Goal: Task Accomplishment & Management: Manage account settings

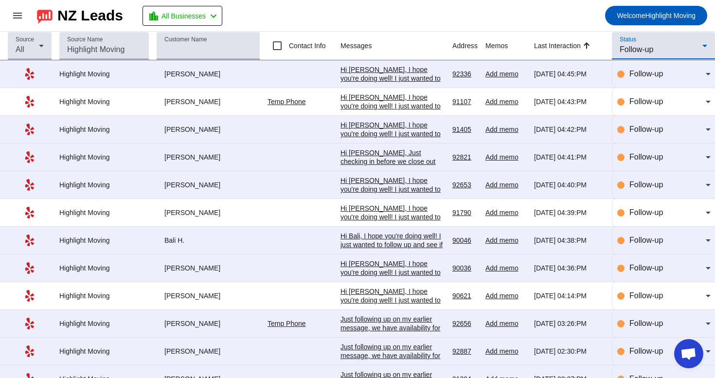
click at [646, 48] on span "Follow-up" at bounding box center [637, 49] width 34 height 8
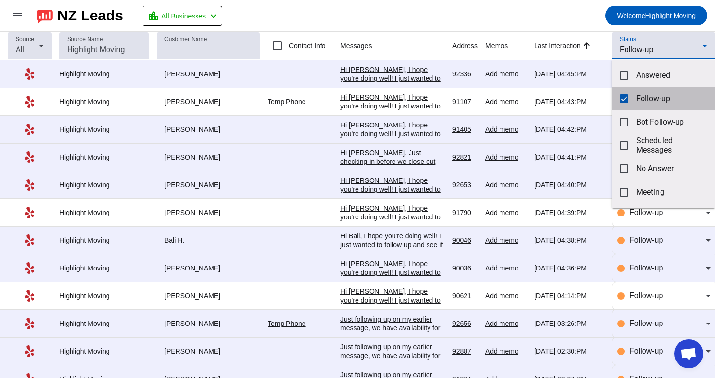
click at [646, 100] on span "Follow-up" at bounding box center [672, 99] width 71 height 10
click at [650, 55] on div at bounding box center [357, 189] width 715 height 378
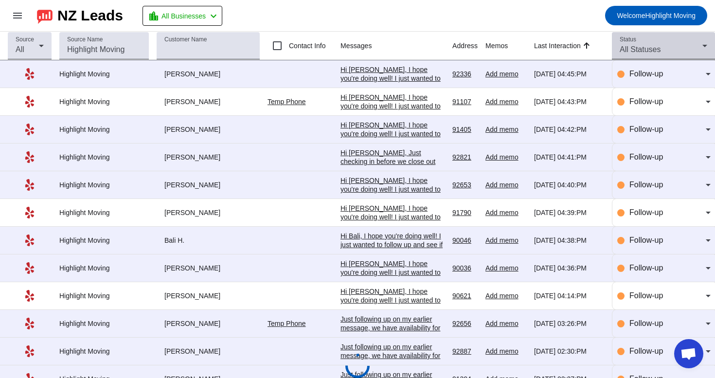
click at [651, 50] on span "All Statuses" at bounding box center [640, 49] width 41 height 8
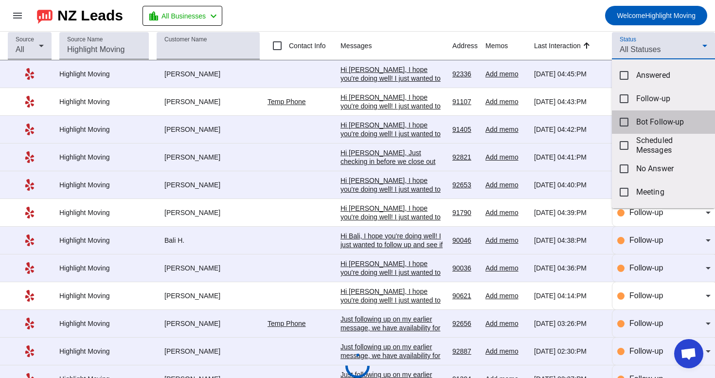
click at [643, 120] on span "Bot Follow-up" at bounding box center [672, 122] width 71 height 10
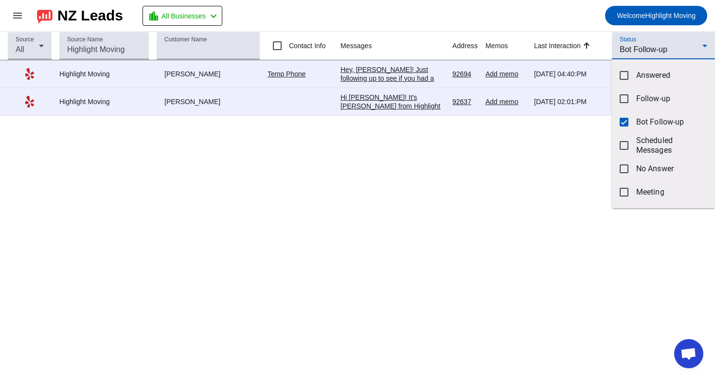
click at [563, 157] on div at bounding box center [357, 189] width 715 height 378
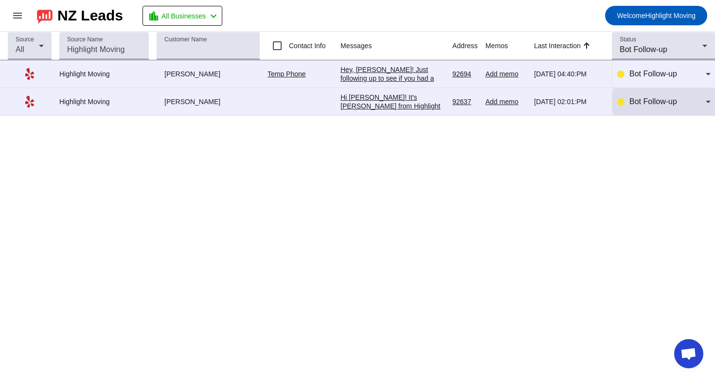
click at [648, 100] on span "Bot Follow-up" at bounding box center [654, 101] width 48 height 8
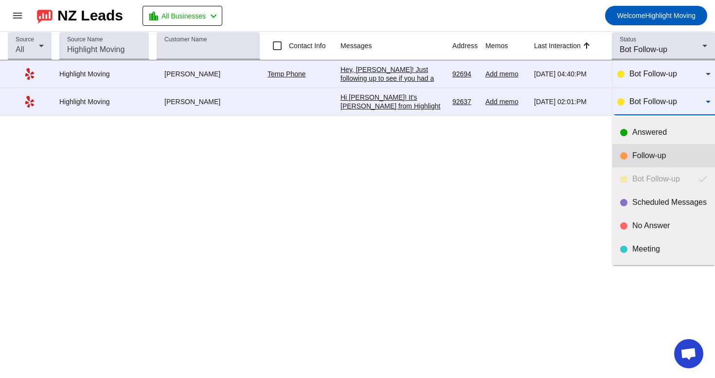
click at [645, 163] on mat-option "Follow-up" at bounding box center [664, 155] width 103 height 23
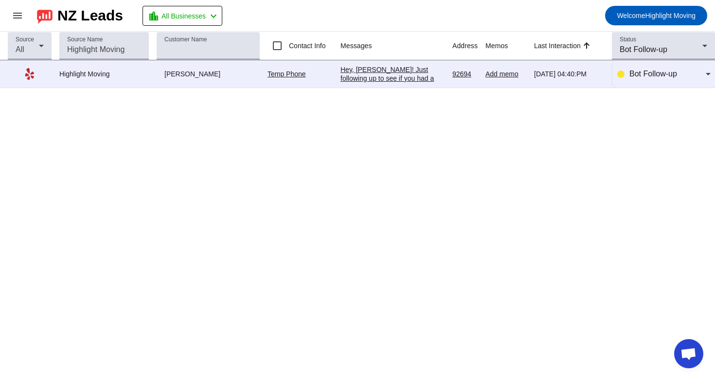
click at [394, 75] on div "Hey, [PERSON_NAME]! Just following up to see if you had a chance to review our …" at bounding box center [393, 135] width 104 height 140
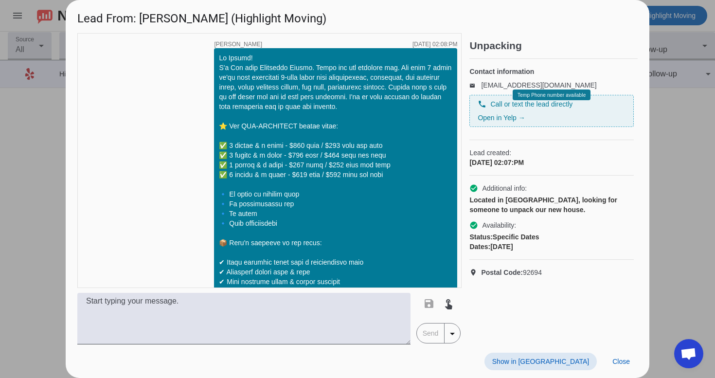
scroll to position [465, 0]
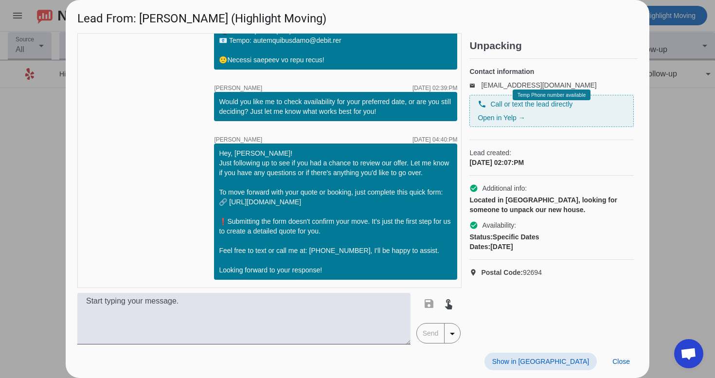
click at [563, 374] on div "Show in Yelp Close" at bounding box center [358, 362] width 584 height 34
click at [653, 255] on div at bounding box center [357, 189] width 715 height 378
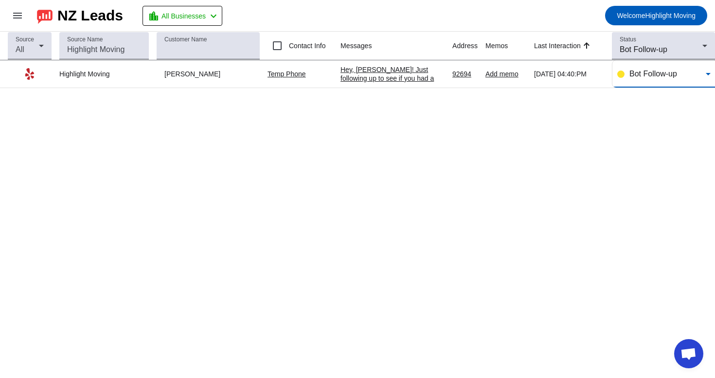
click at [649, 75] on span "Bot Follow-up" at bounding box center [654, 74] width 48 height 8
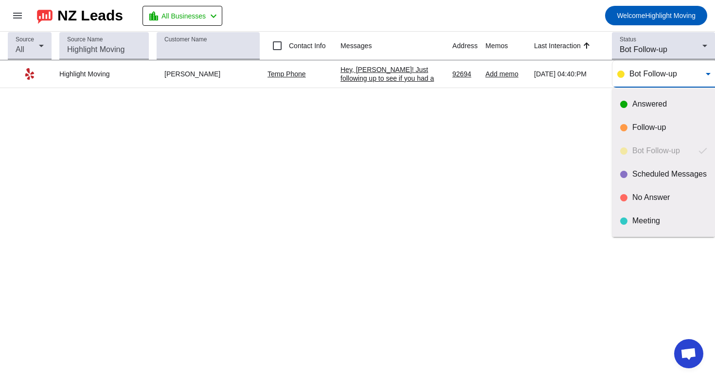
click at [580, 90] on div at bounding box center [357, 189] width 715 height 378
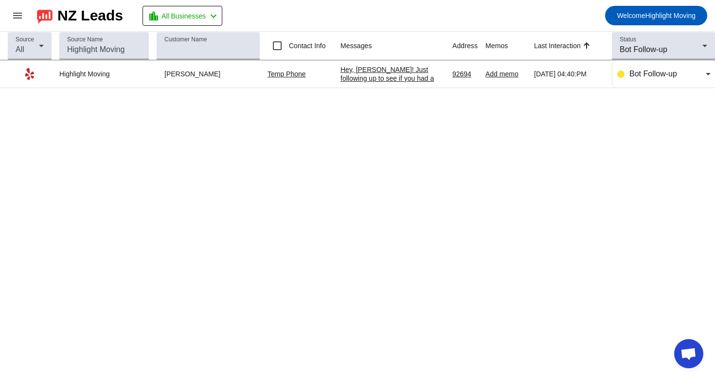
click at [406, 77] on div "Hey, [PERSON_NAME]! Just following up to see if you had a chance to review our …" at bounding box center [393, 135] width 104 height 140
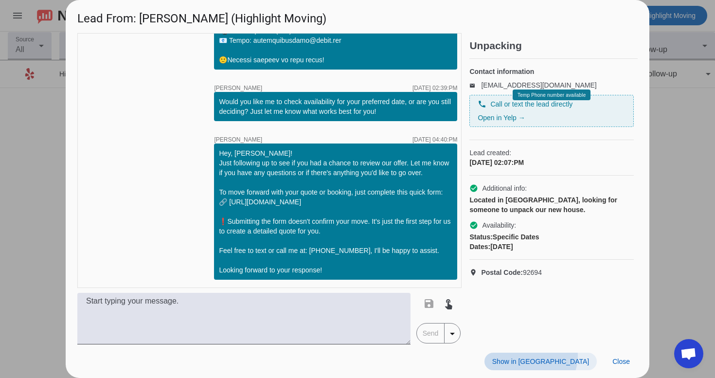
click at [586, 356] on span at bounding box center [541, 362] width 112 height 18
click at [632, 358] on span at bounding box center [621, 362] width 33 height 18
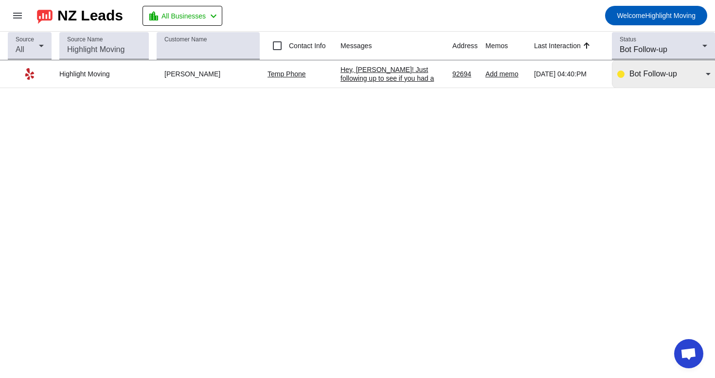
click at [646, 88] on div "Bot Follow-up" at bounding box center [664, 73] width 93 height 27
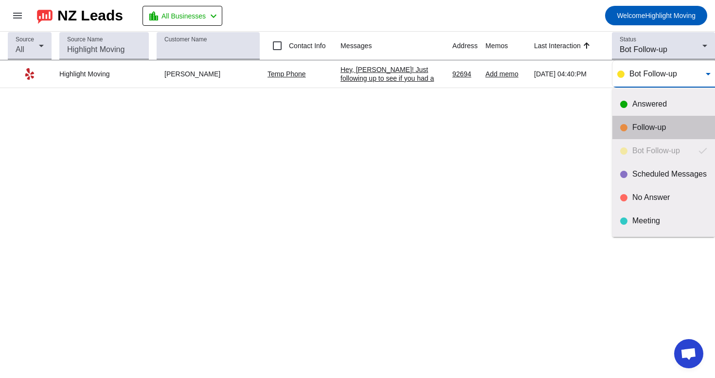
click at [643, 132] on mat-option "Follow-up" at bounding box center [664, 127] width 103 height 23
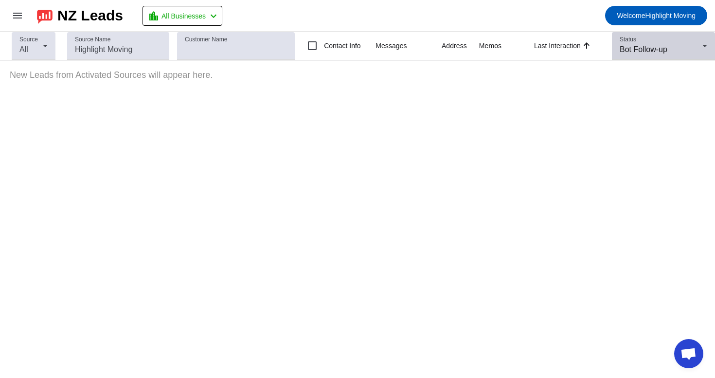
click at [691, 42] on div "Status Bot Follow-up" at bounding box center [664, 45] width 88 height 27
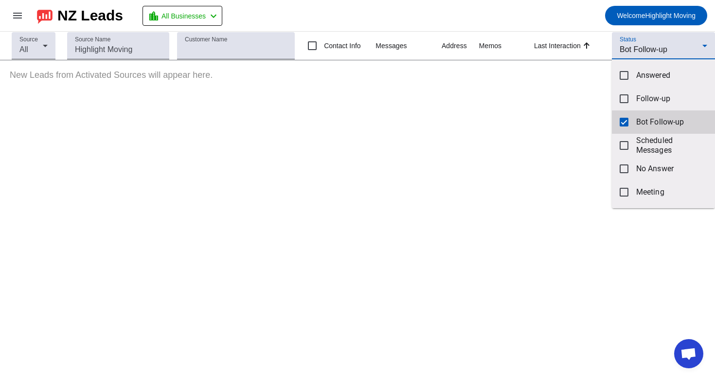
click at [633, 124] on mat-option "Bot Follow-up" at bounding box center [663, 121] width 103 height 23
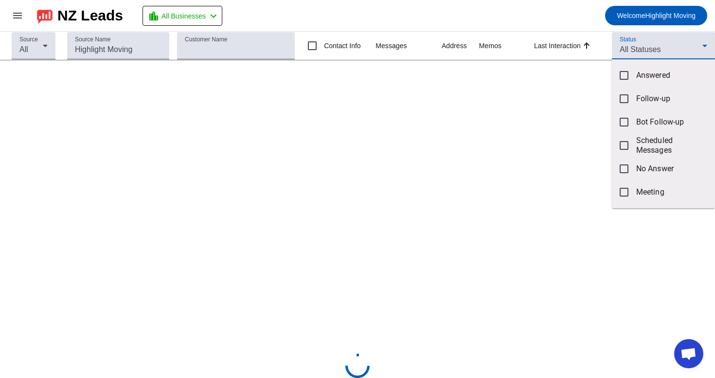
click at [657, 49] on div at bounding box center [357, 189] width 715 height 378
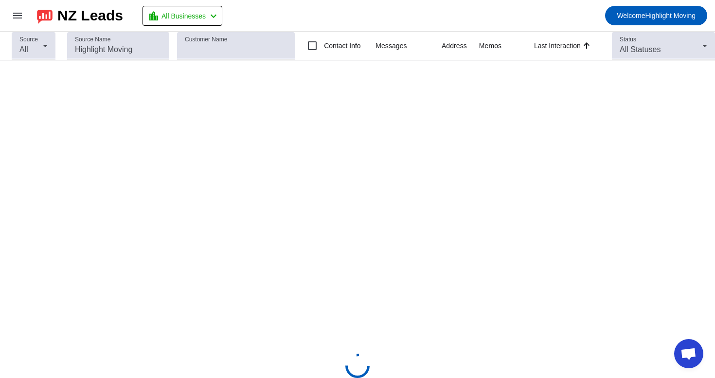
click at [657, 49] on span "All Statuses" at bounding box center [640, 49] width 41 height 8
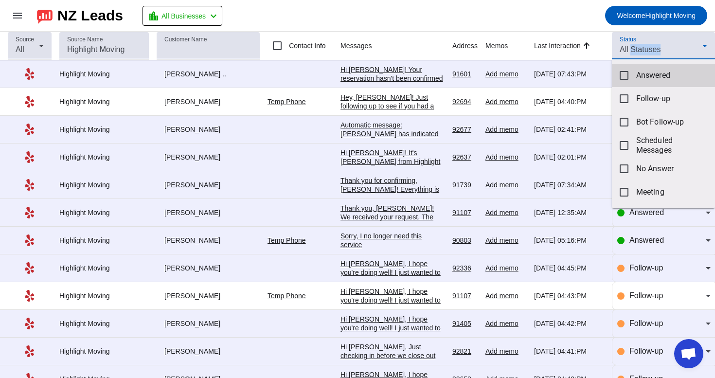
click at [644, 74] on span "Answered" at bounding box center [672, 76] width 71 height 10
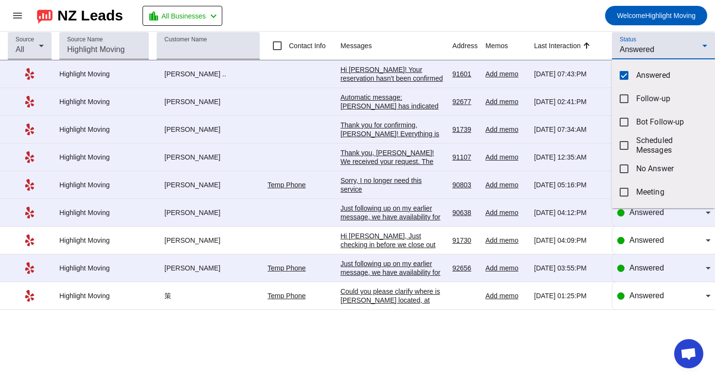
click at [461, 24] on div at bounding box center [357, 189] width 715 height 378
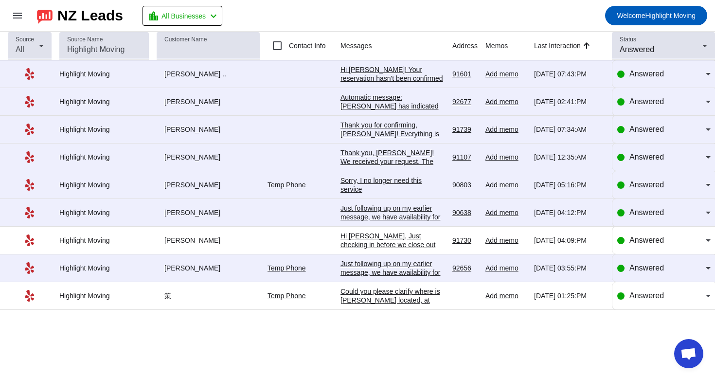
click at [323, 325] on div "Source All Source Name Customer Name Contact Info Messages Address Memos Last I…" at bounding box center [357, 205] width 715 height 347
click at [431, 108] on div "Automatic message: [PERSON_NAME] has indicated they have booked another busines…" at bounding box center [393, 110] width 104 height 35
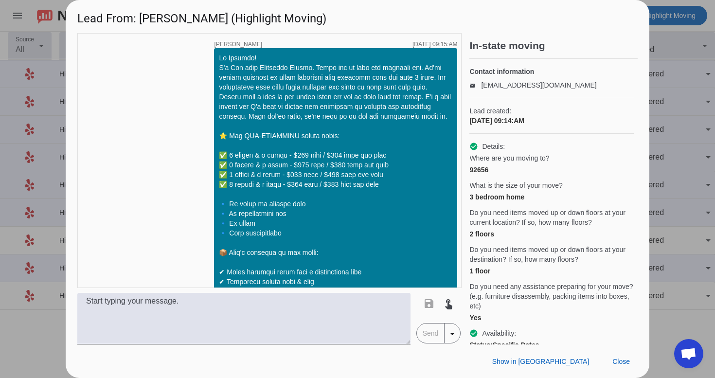
scroll to position [1401, 0]
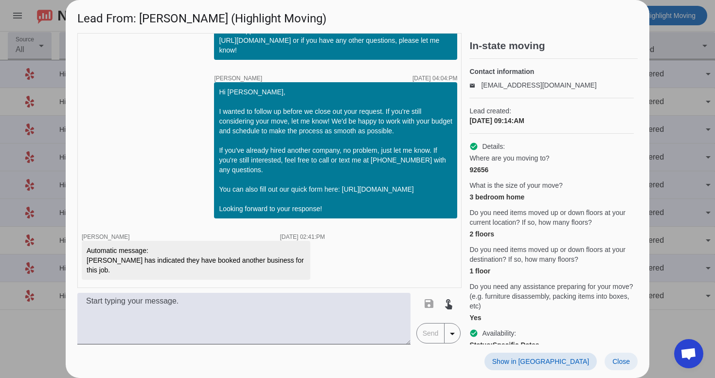
click at [622, 364] on span "Close" at bounding box center [622, 362] width 18 height 8
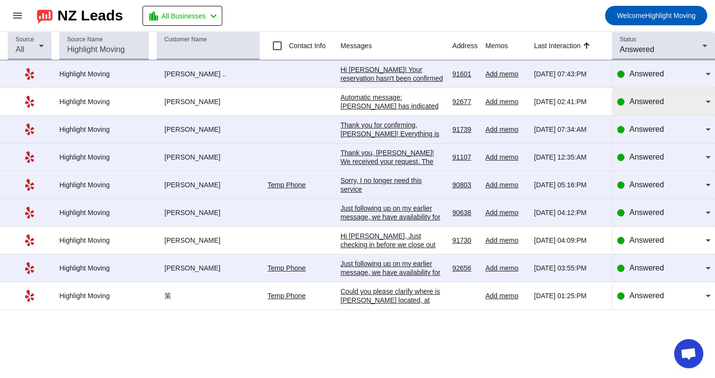
click at [639, 95] on div "Answered" at bounding box center [664, 101] width 93 height 27
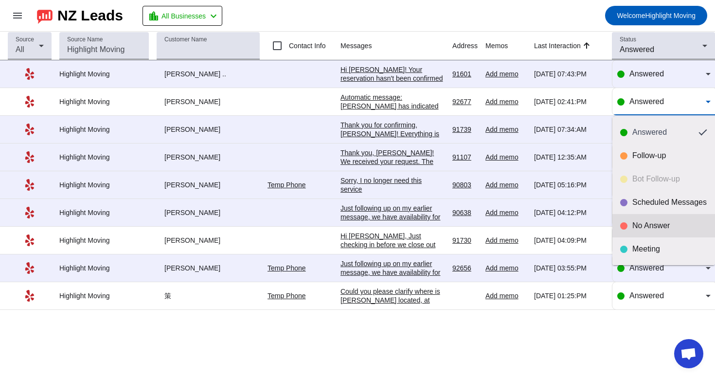
click at [623, 230] on div "No Answer" at bounding box center [664, 226] width 87 height 10
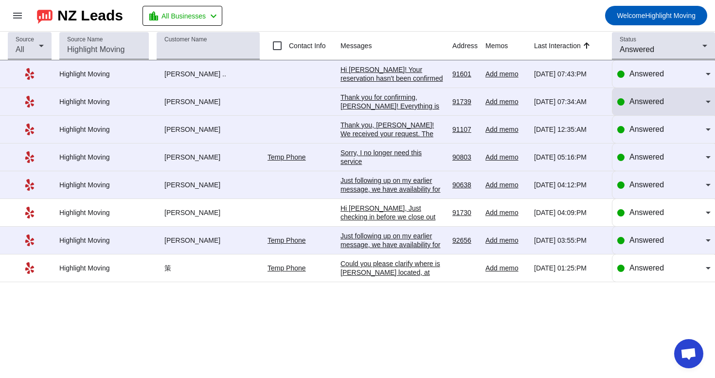
click at [627, 101] on div "Answered" at bounding box center [664, 102] width 93 height 12
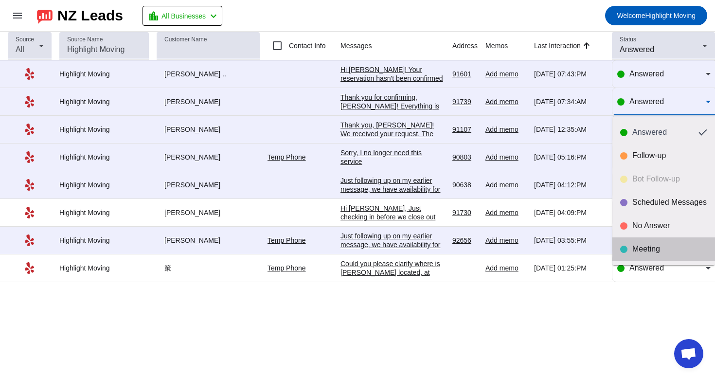
click at [636, 246] on div "Meeting" at bounding box center [670, 249] width 75 height 10
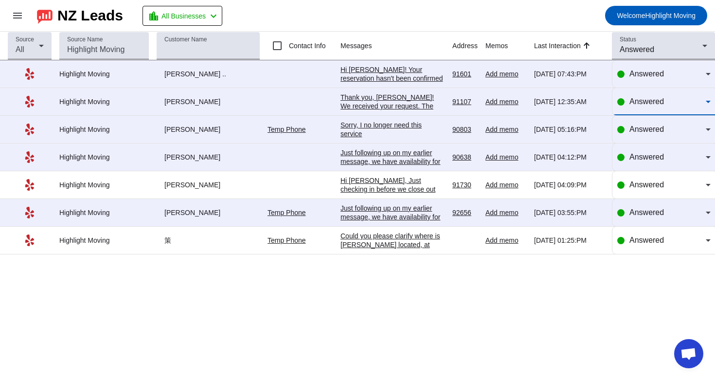
click at [636, 106] on span "Answered" at bounding box center [647, 101] width 35 height 8
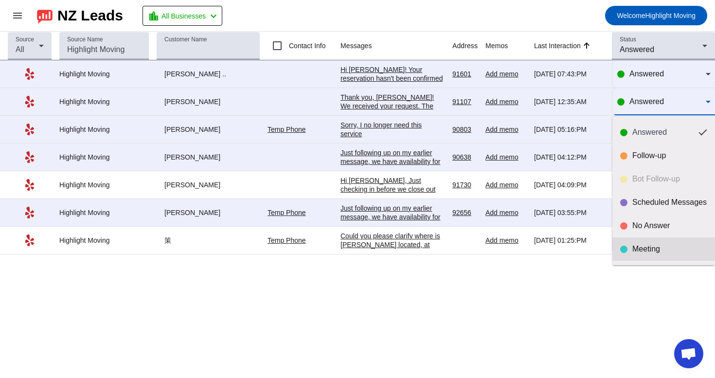
click at [631, 252] on div "Meeting" at bounding box center [664, 249] width 87 height 10
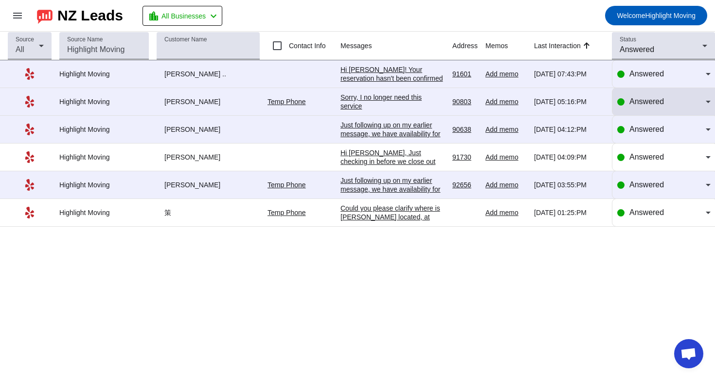
click at [638, 103] on span "Answered" at bounding box center [647, 101] width 35 height 8
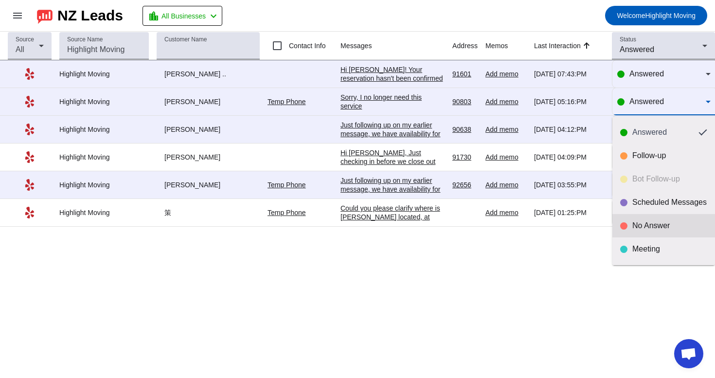
click at [629, 234] on mat-option "No Answer" at bounding box center [664, 225] width 103 height 23
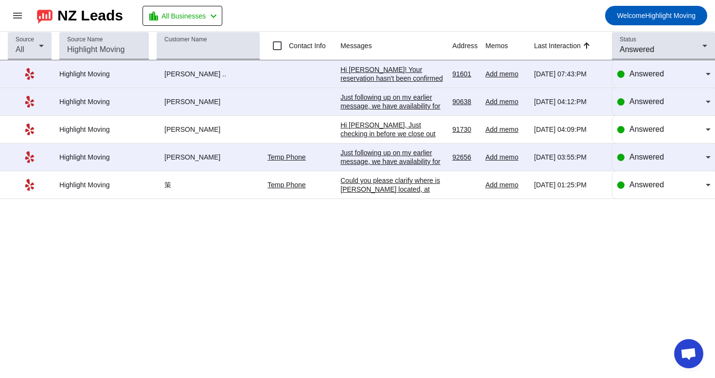
click at [447, 212] on div "Source All Source Name Customer Name Contact Info Messages Address Memos Last I…" at bounding box center [357, 205] width 715 height 347
click at [411, 165] on div "Just following up on my earlier message, we have availability for [DATE], and I…" at bounding box center [393, 213] width 104 height 131
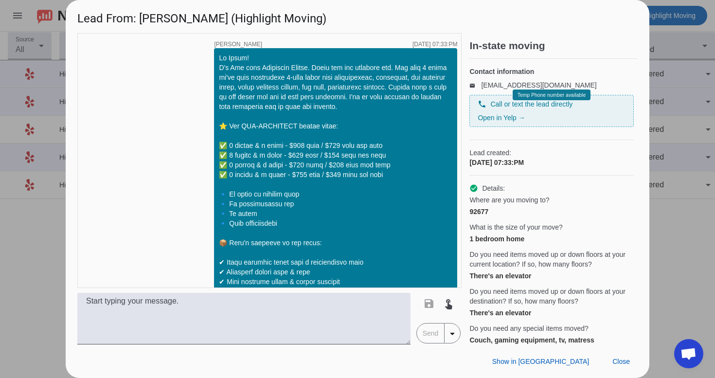
scroll to position [414, 0]
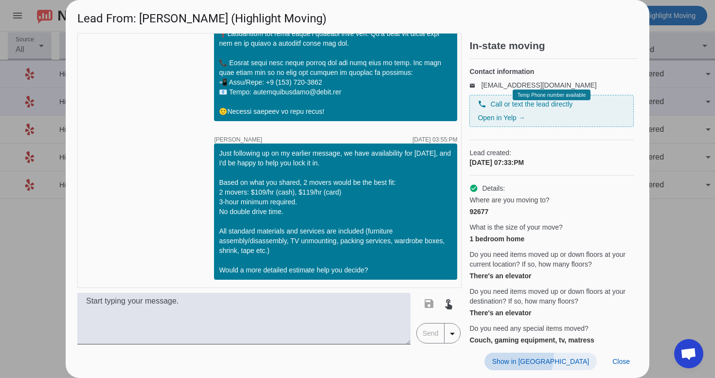
click at [574, 358] on span "Show in [GEOGRAPHIC_DATA]" at bounding box center [541, 362] width 97 height 8
click at [625, 368] on span at bounding box center [621, 362] width 33 height 18
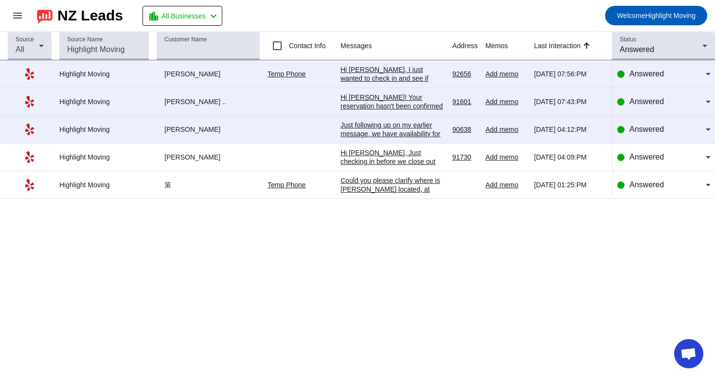
click at [396, 165] on div "Hi [PERSON_NAME], Just checking in before we close out your request. If you're …" at bounding box center [393, 196] width 104 height 96
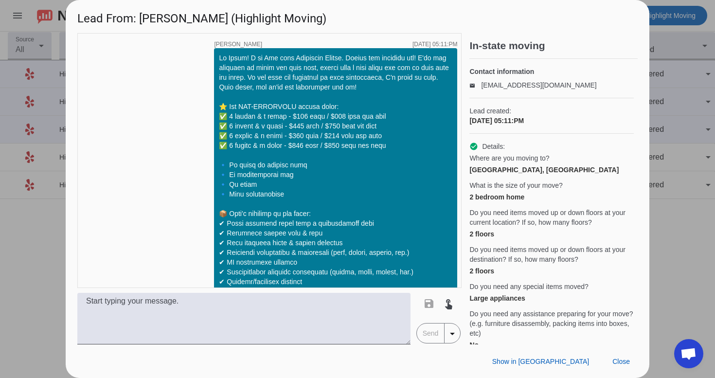
scroll to position [1180, 0]
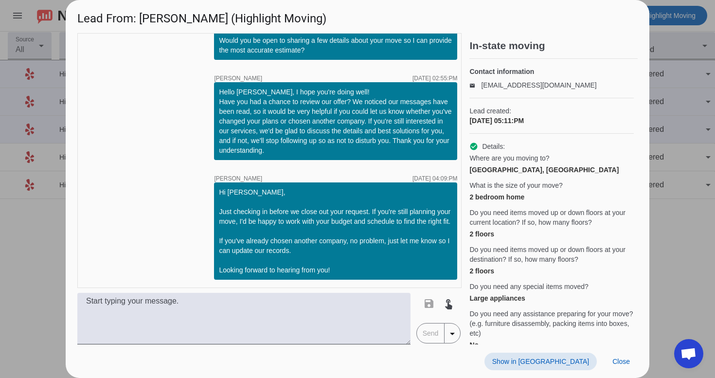
click at [708, 220] on div at bounding box center [357, 189] width 715 height 378
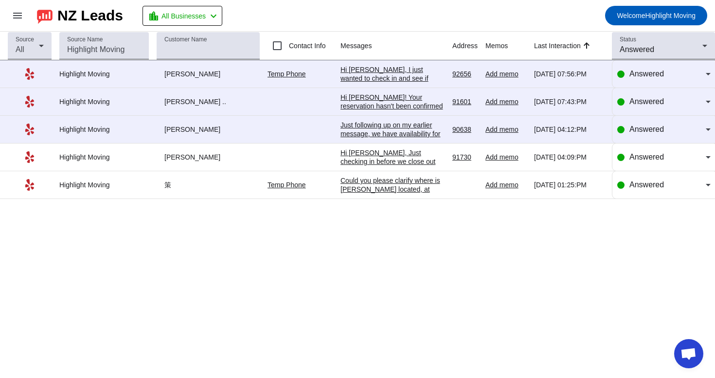
click at [431, 186] on div "Could you please clarify where is [PERSON_NAME] located, at least approximately…" at bounding box center [393, 193] width 104 height 35
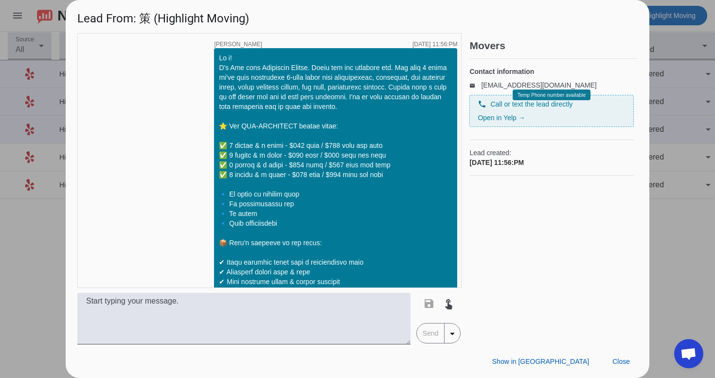
scroll to position [733, 0]
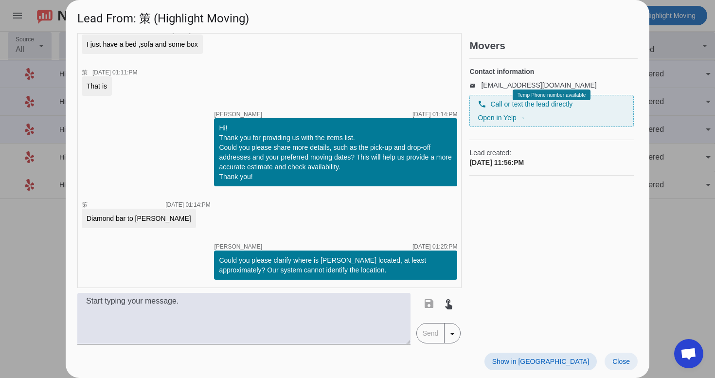
click at [620, 356] on span at bounding box center [621, 362] width 33 height 18
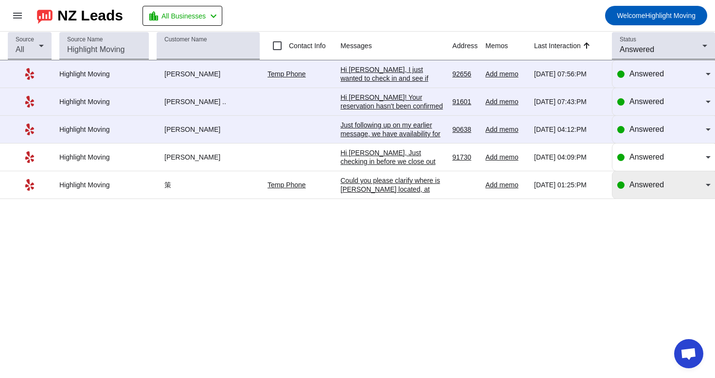
click at [658, 191] on div "Answered" at bounding box center [668, 185] width 76 height 12
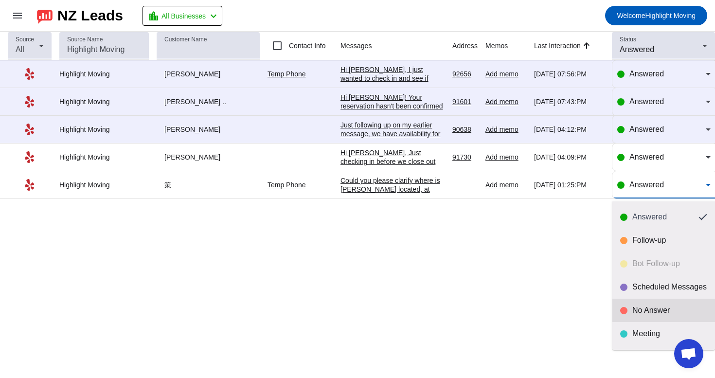
click at [640, 314] on div "No Answer" at bounding box center [670, 311] width 75 height 10
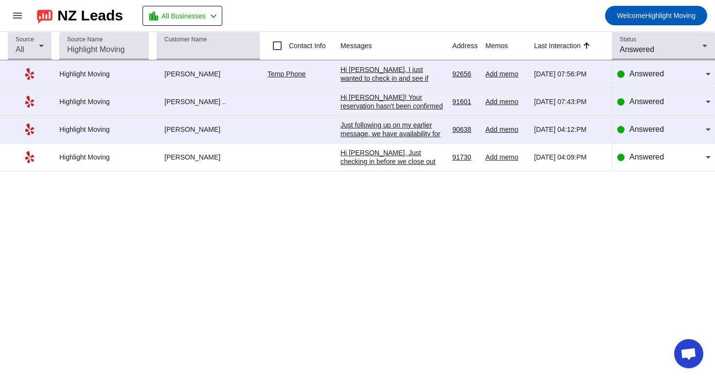
click at [420, 152] on div "Hi [PERSON_NAME], Just checking in before we close out your request. If you're …" at bounding box center [393, 196] width 104 height 96
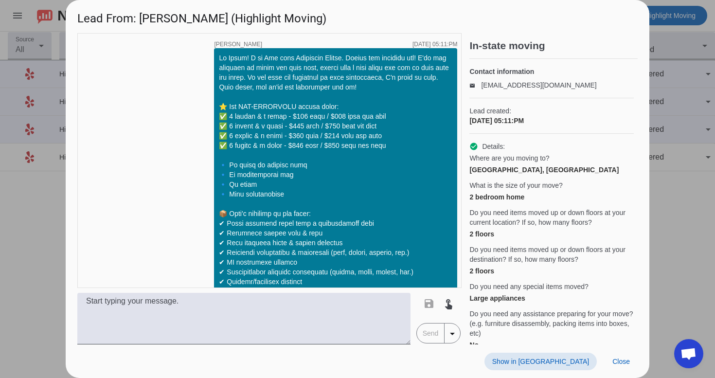
scroll to position [1180, 0]
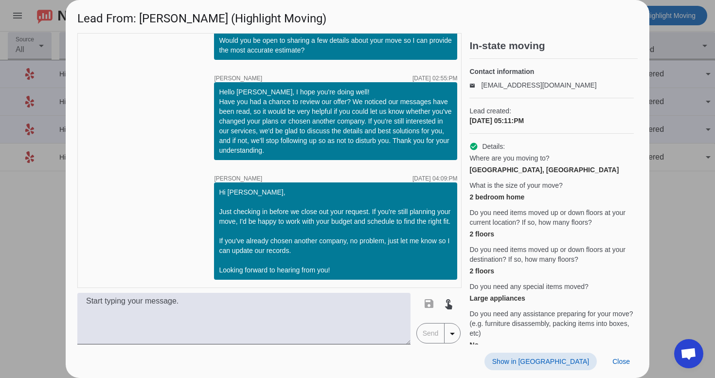
click at [574, 356] on span at bounding box center [541, 362] width 112 height 18
click at [624, 360] on span "Close" at bounding box center [622, 362] width 18 height 8
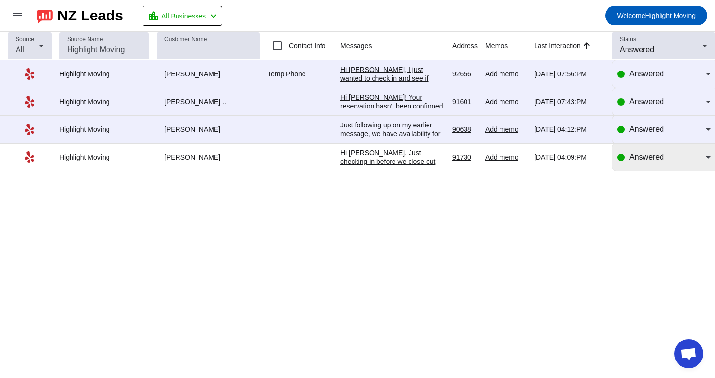
click at [627, 157] on div "Answered" at bounding box center [664, 157] width 93 height 12
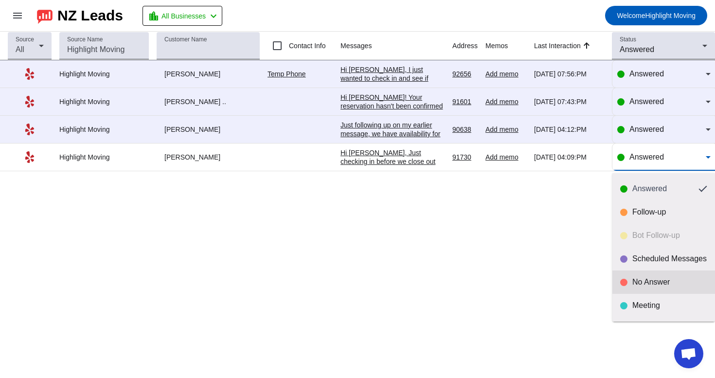
click at [632, 279] on div "No Answer" at bounding box center [664, 282] width 87 height 10
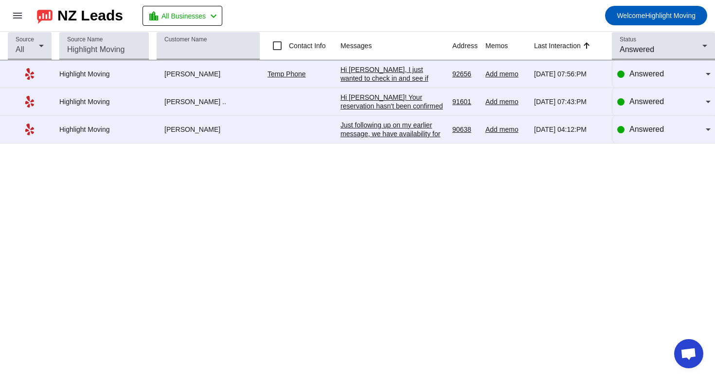
click at [421, 136] on div "Just following up on my earlier message, we have availability for [DATE], and I…" at bounding box center [393, 182] width 104 height 123
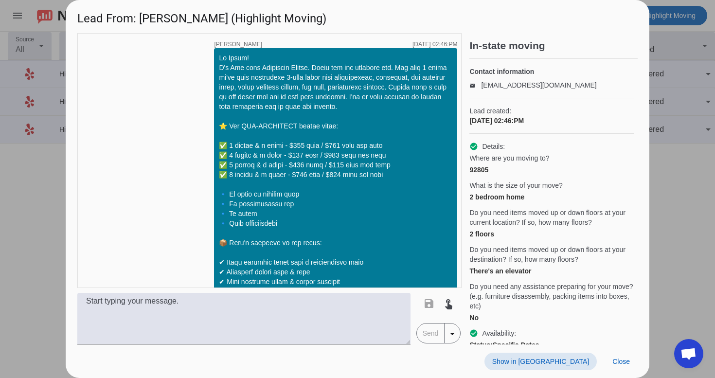
scroll to position [456, 0]
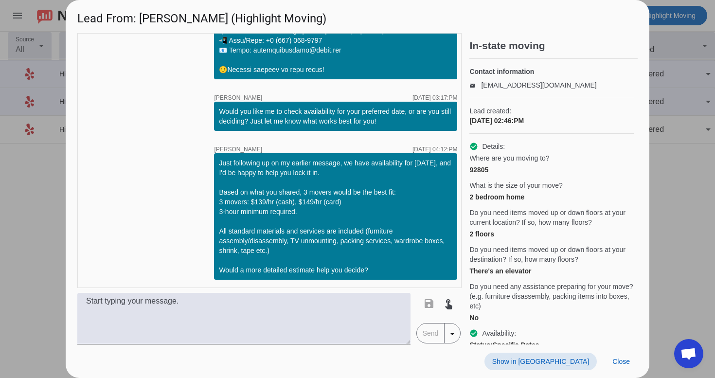
click at [574, 362] on span "Show in [GEOGRAPHIC_DATA]" at bounding box center [541, 362] width 97 height 8
click at [613, 363] on span "Close" at bounding box center [622, 362] width 18 height 8
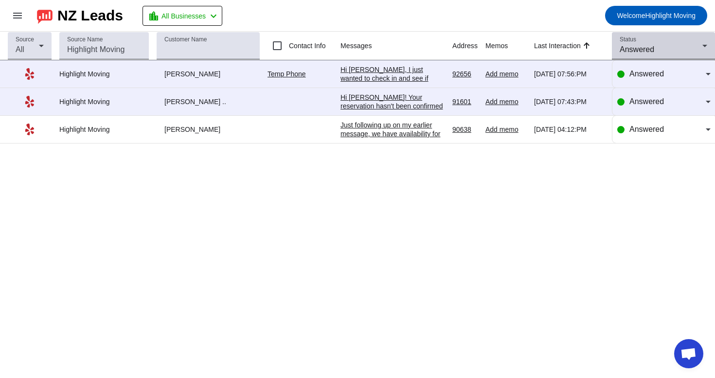
click at [659, 49] on div "Answered" at bounding box center [661, 50] width 83 height 12
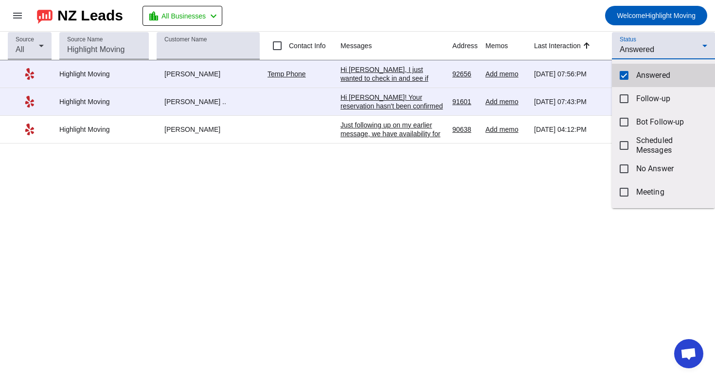
click at [646, 72] on span "Answered" at bounding box center [672, 76] width 71 height 10
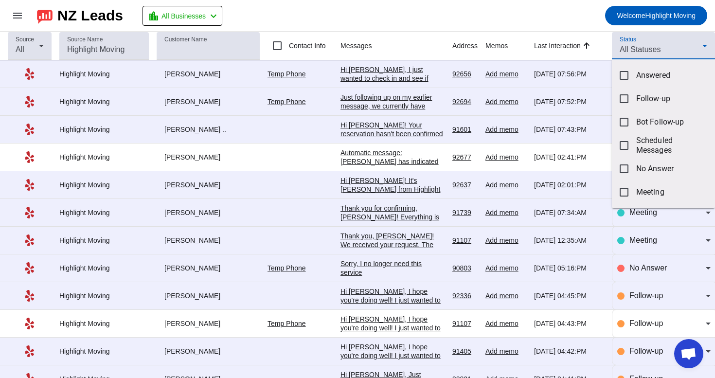
click at [660, 42] on div at bounding box center [357, 189] width 715 height 378
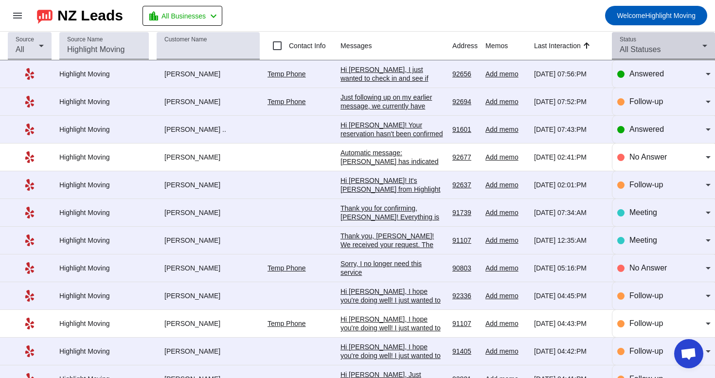
click at [650, 56] on div "Status All Statuses" at bounding box center [664, 45] width 88 height 27
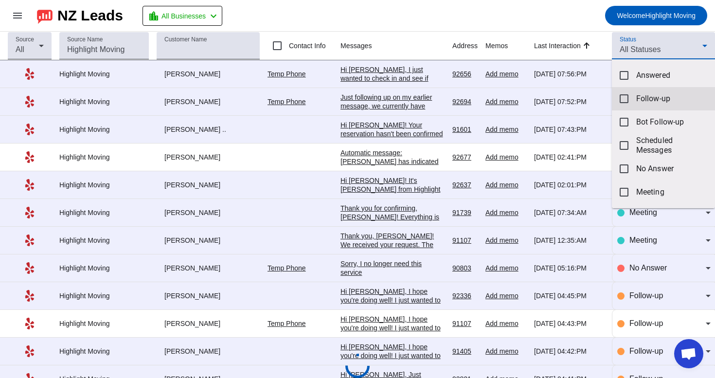
click at [641, 94] on span "Follow-up" at bounding box center [672, 99] width 71 height 10
click at [553, 13] on div at bounding box center [357, 189] width 715 height 378
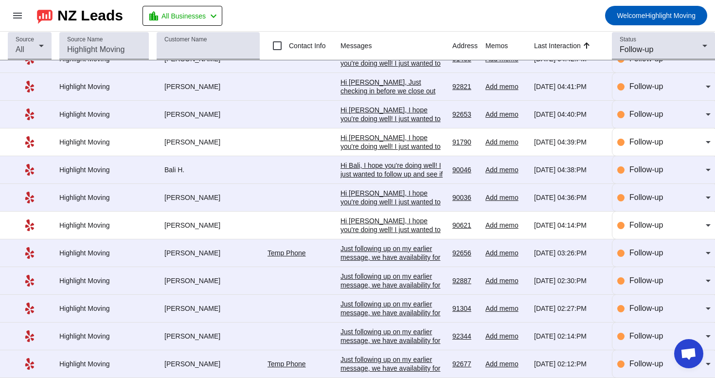
scroll to position [0, 0]
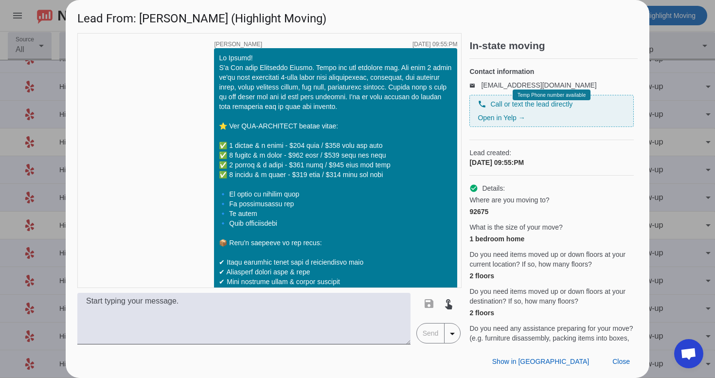
scroll to position [1126, 0]
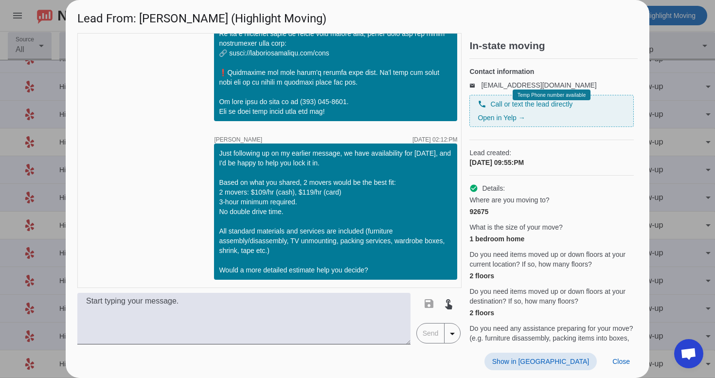
click at [571, 360] on span "Show in [GEOGRAPHIC_DATA]" at bounding box center [541, 362] width 97 height 8
click at [616, 368] on span at bounding box center [621, 362] width 33 height 18
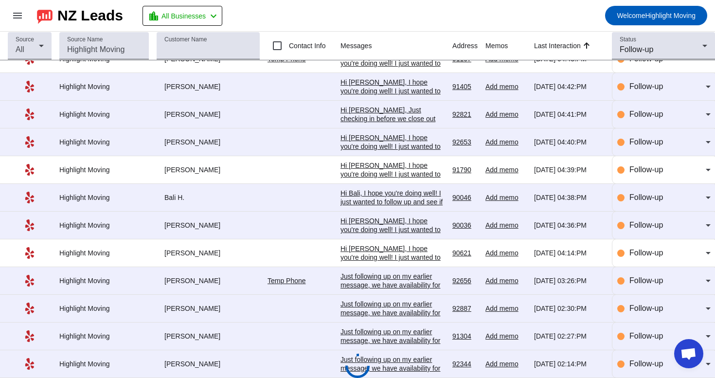
scroll to position [134, 0]
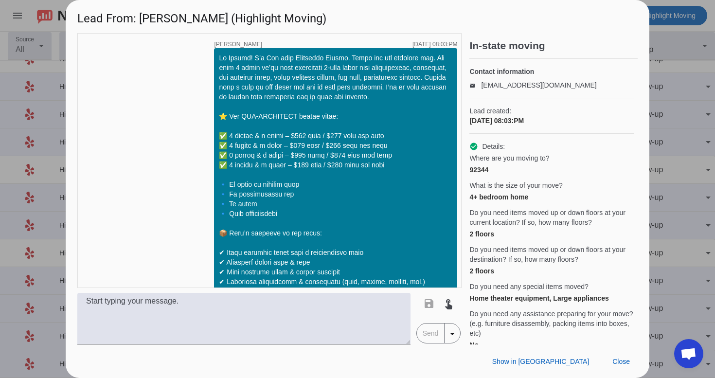
scroll to position [1168, 0]
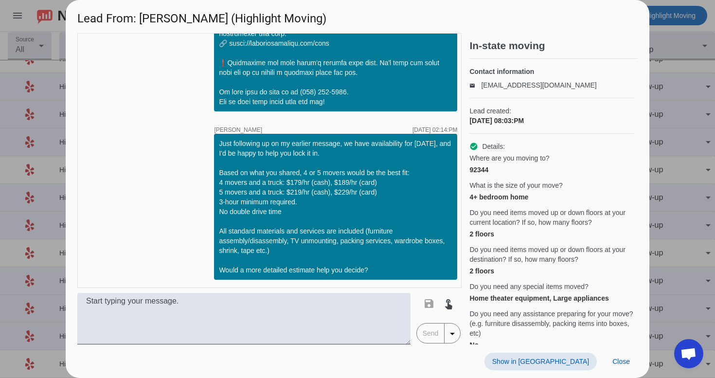
click at [568, 365] on span "Show in [GEOGRAPHIC_DATA]" at bounding box center [541, 362] width 97 height 8
click at [624, 359] on span "Close" at bounding box center [622, 362] width 18 height 8
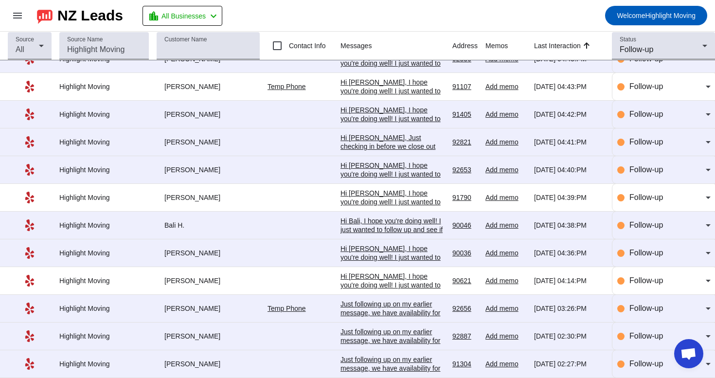
scroll to position [134, 0]
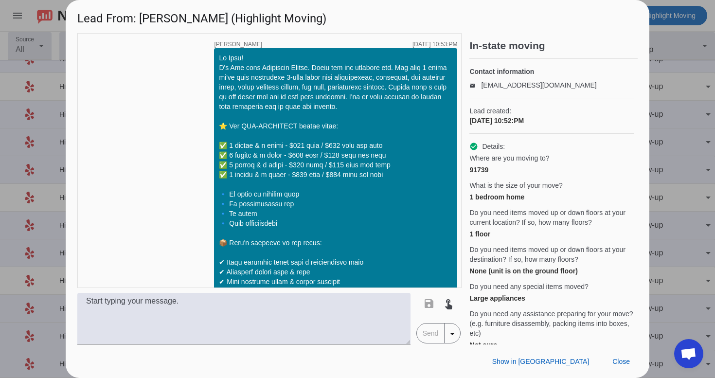
scroll to position [812, 0]
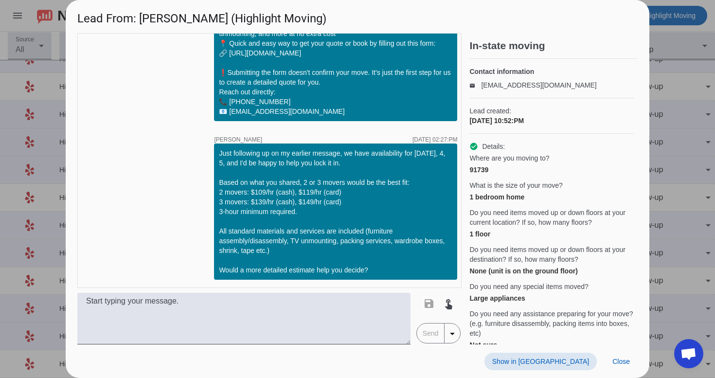
click at [570, 358] on span "Show in [GEOGRAPHIC_DATA]" at bounding box center [541, 362] width 97 height 8
click at [625, 365] on span "Close" at bounding box center [622, 362] width 18 height 8
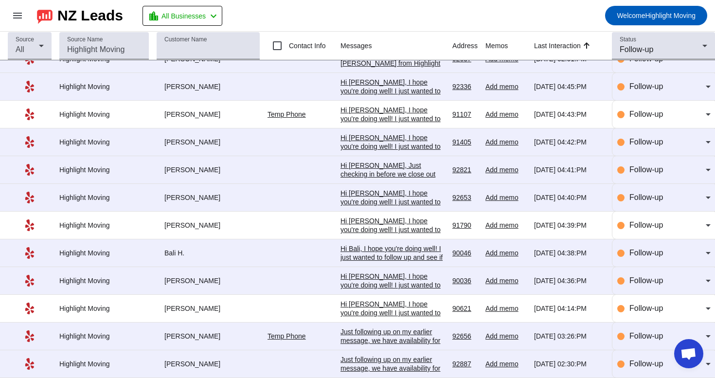
scroll to position [134, 0]
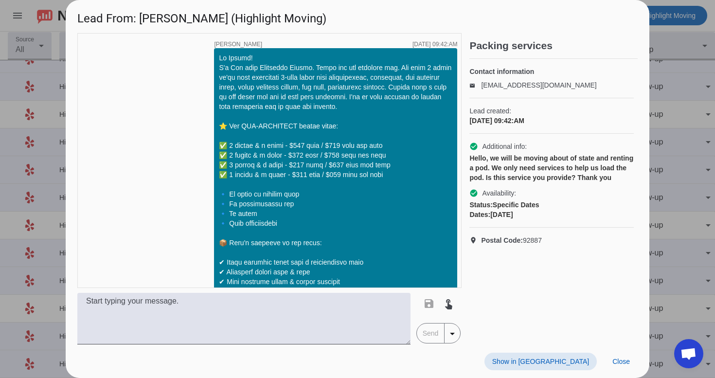
scroll to position [566, 0]
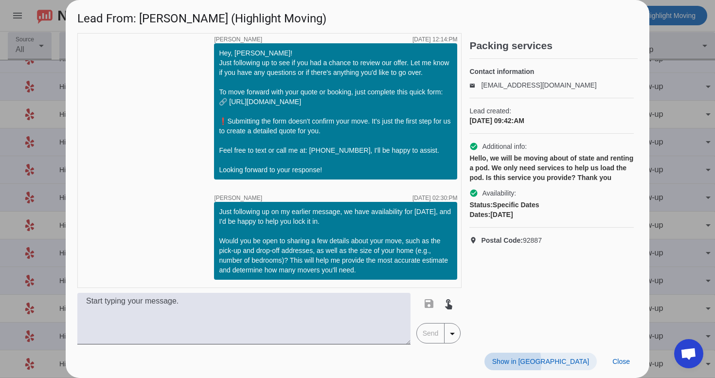
click at [550, 363] on span "Show in [GEOGRAPHIC_DATA]" at bounding box center [541, 362] width 97 height 8
click at [618, 366] on span at bounding box center [621, 362] width 33 height 18
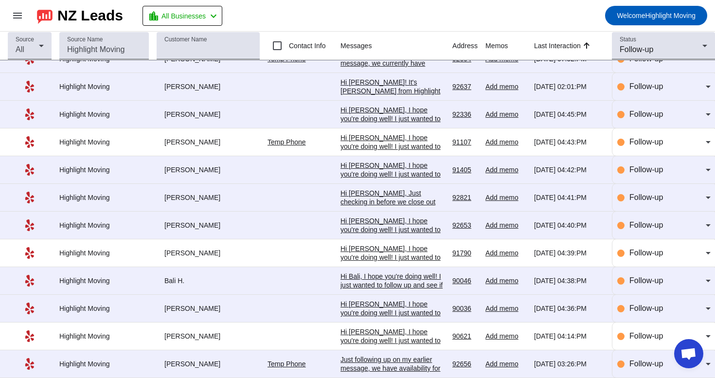
scroll to position [134, 0]
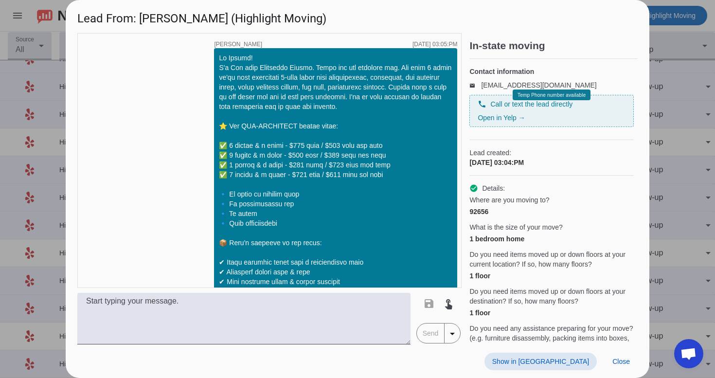
scroll to position [414, 0]
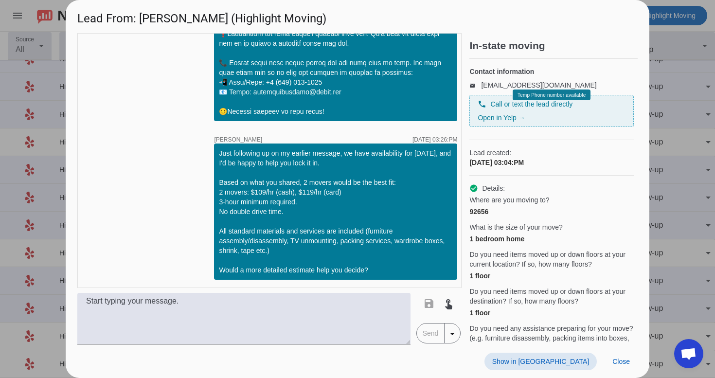
click at [565, 359] on span "Show in [GEOGRAPHIC_DATA]" at bounding box center [541, 362] width 97 height 8
click at [628, 366] on span at bounding box center [621, 362] width 33 height 18
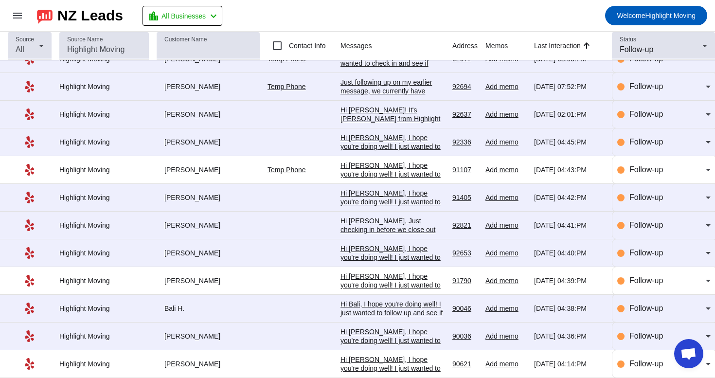
scroll to position [134, 0]
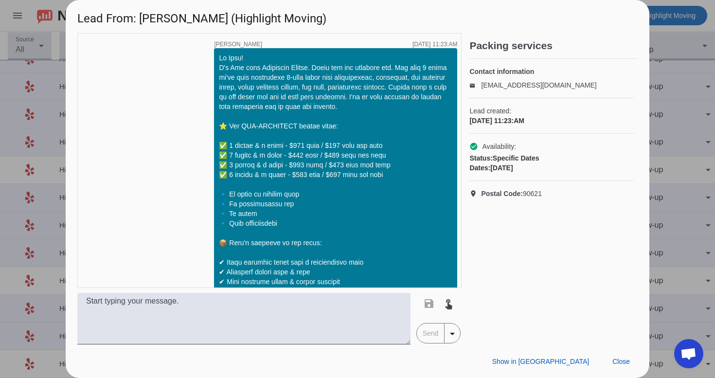
scroll to position [1288, 0]
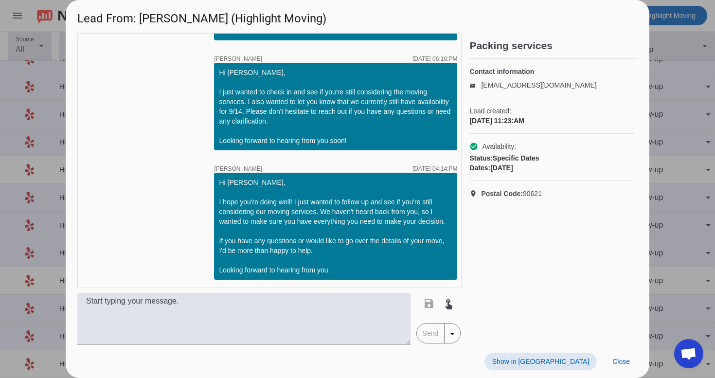
click at [553, 354] on span at bounding box center [541, 362] width 112 height 18
